Goal: Obtain resource: Obtain resource

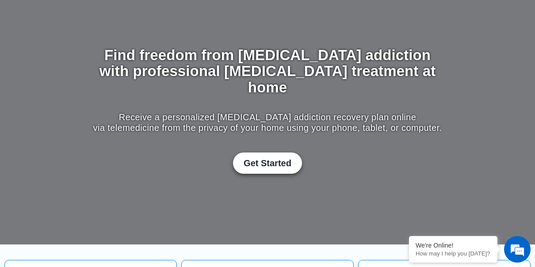
scroll to position [88, 0]
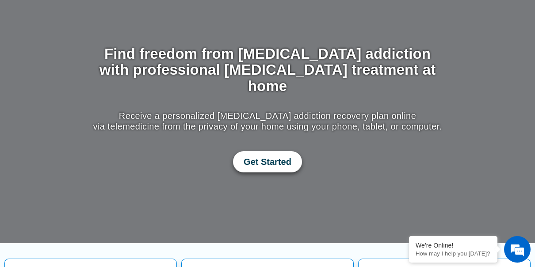
click at [269, 157] on span "Get Started" at bounding box center [268, 162] width 48 height 11
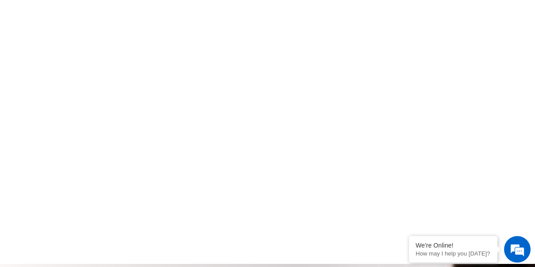
scroll to position [575, 0]
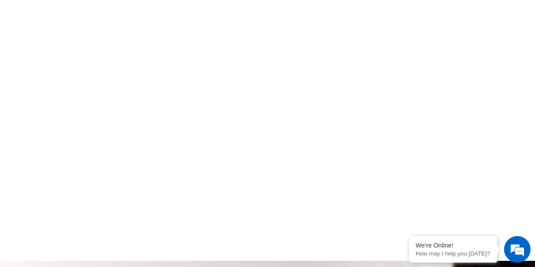
scroll to position [488, 0]
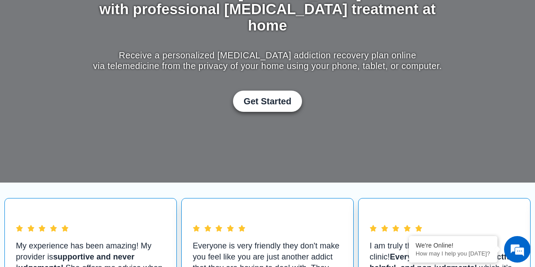
scroll to position [44, 0]
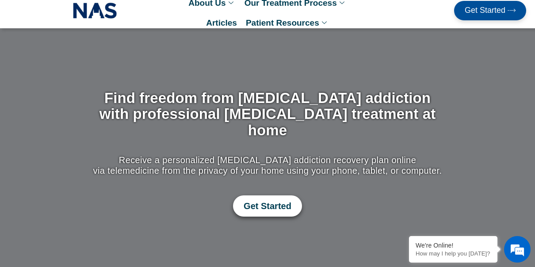
click at [250, 195] on link "Get Started" at bounding box center [267, 205] width 69 height 21
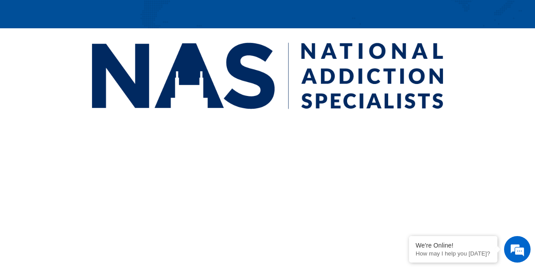
scroll to position [183, 0]
